Goal: Transaction & Acquisition: Purchase product/service

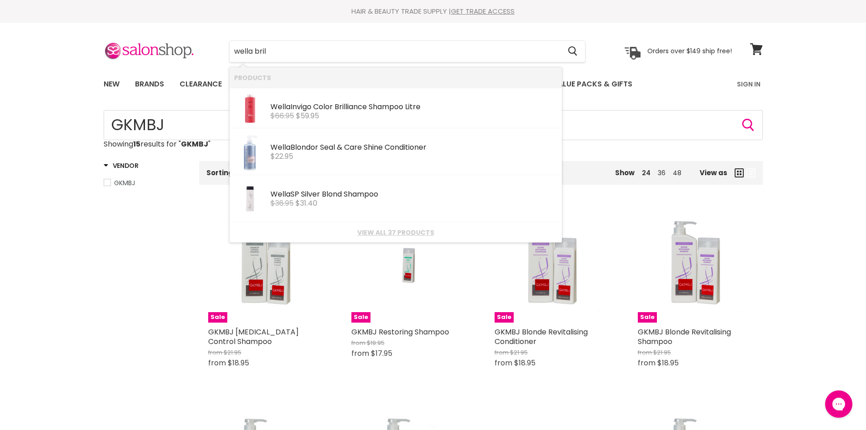
type input "wella [PERSON_NAME]"
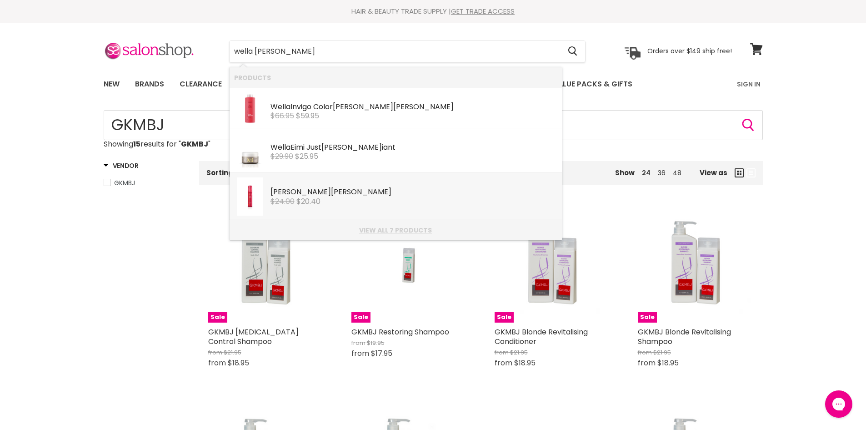
click at [378, 231] on link "View all 7 products" at bounding box center [395, 229] width 323 height 7
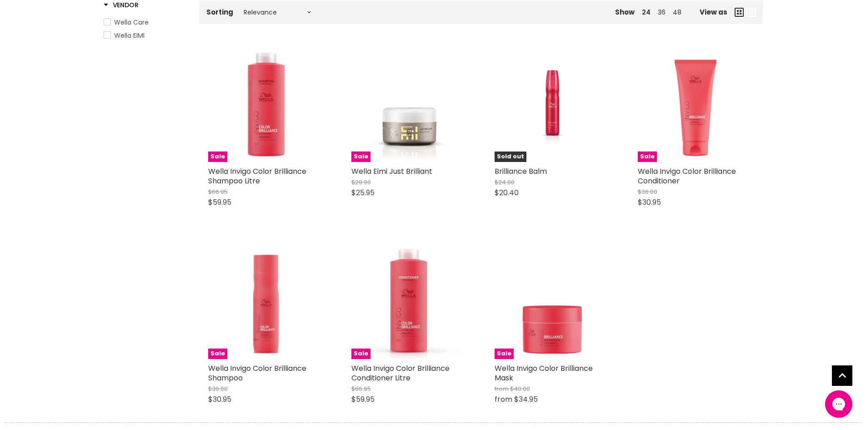
scroll to position [136, 0]
